Goal: Information Seeking & Learning: Learn about a topic

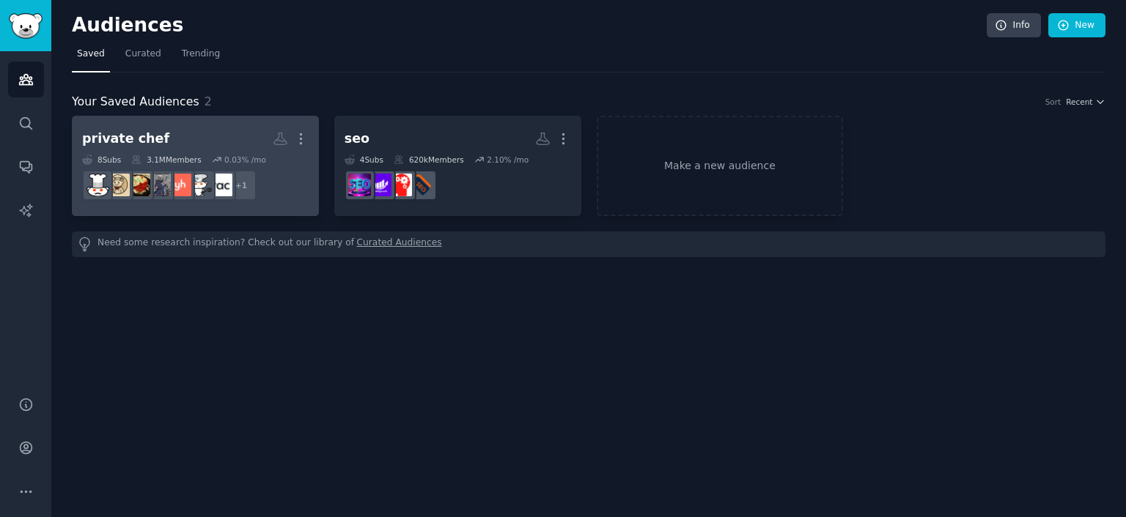
click at [168, 132] on h2 "private chef More" at bounding box center [195, 139] width 226 height 26
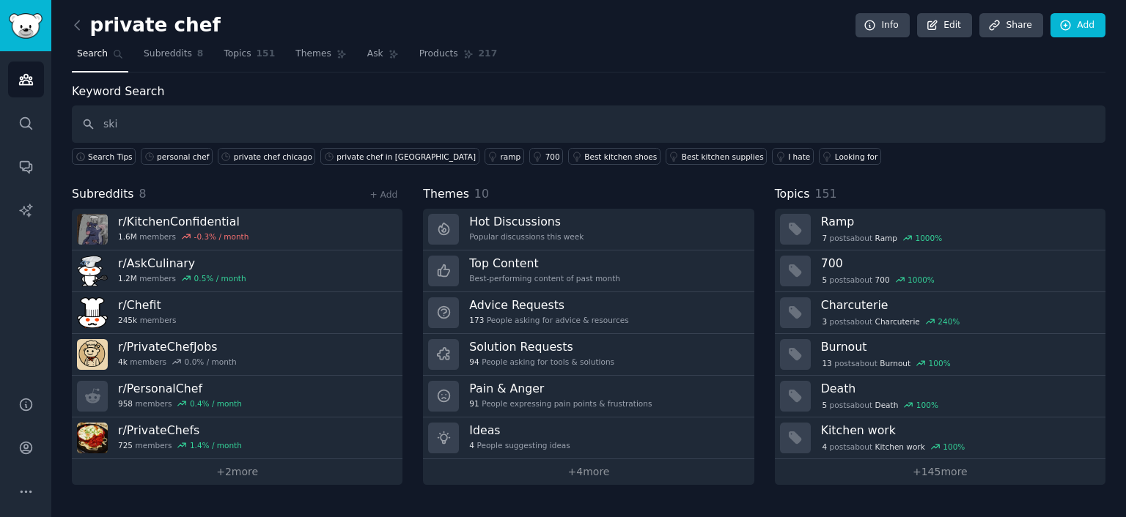
type input "ski"
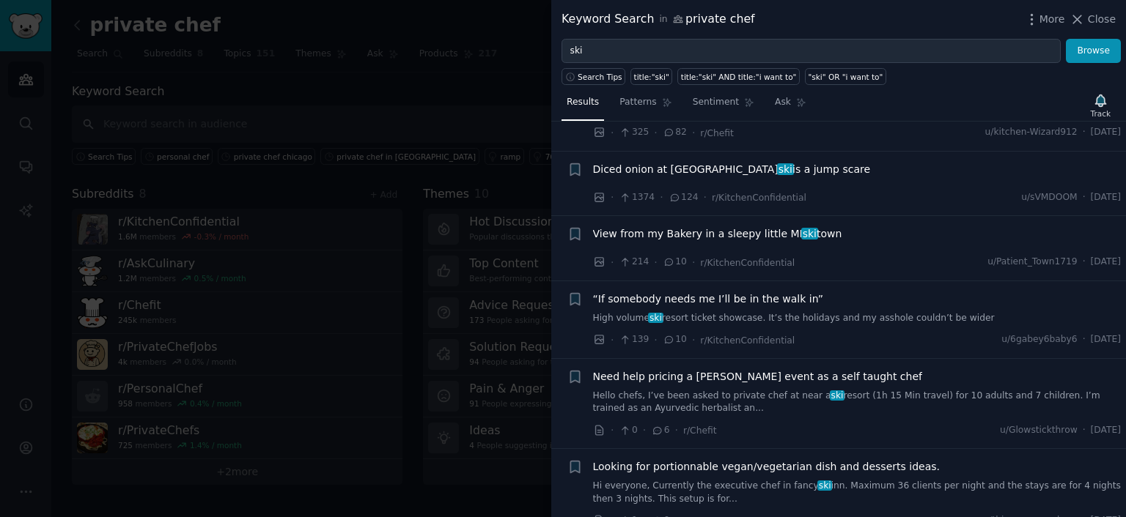
scroll to position [880, 0]
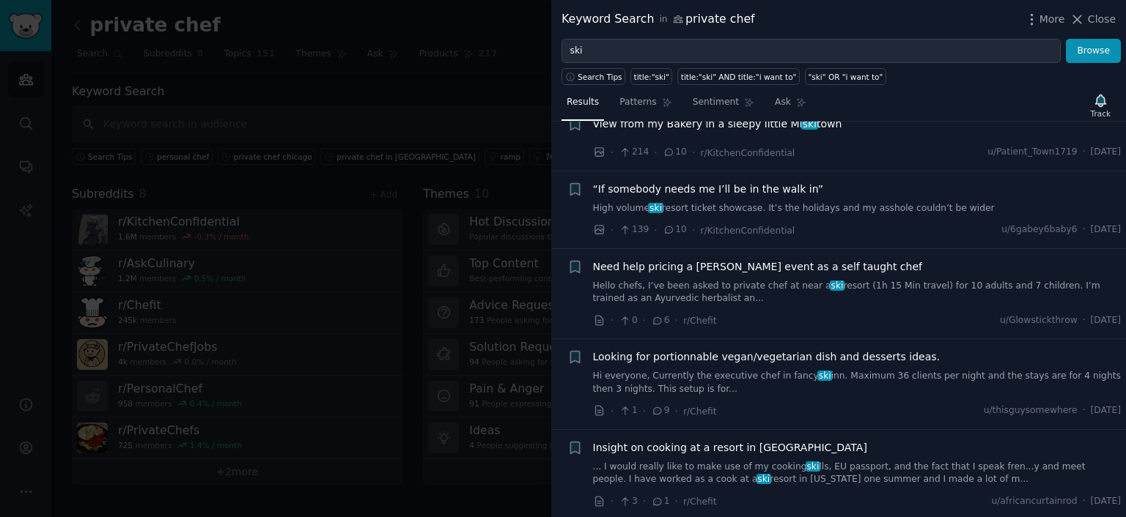
click at [760, 288] on link "Hello chefs, I’ve been asked to private chef at near a ski resort (1h 15 Min tr…" at bounding box center [857, 293] width 528 height 26
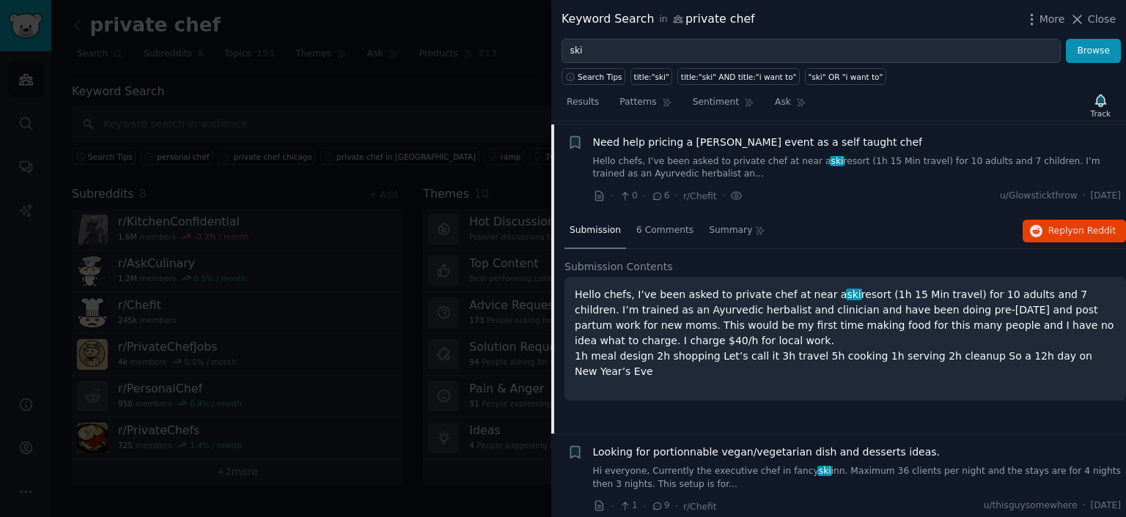
scroll to position [1005, 0]
click at [800, 349] on p "Hello chefs, I’ve been asked to private chef at near a ski resort (1h 15 Min tr…" at bounding box center [845, 333] width 541 height 92
click at [1035, 228] on icon "button" at bounding box center [1036, 230] width 13 height 13
